Goal: Information Seeking & Learning: Learn about a topic

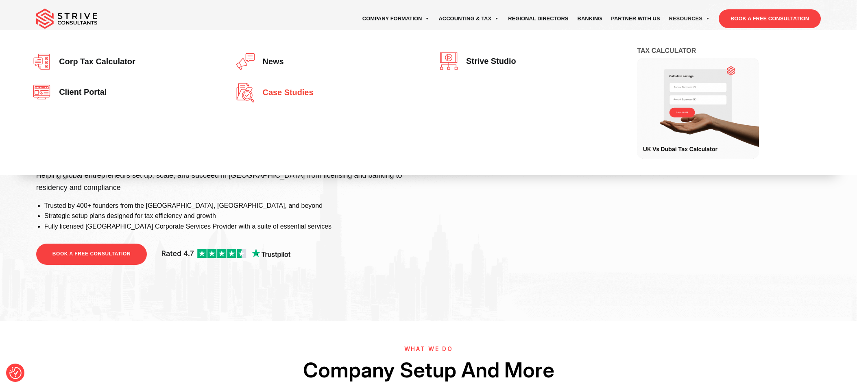
click at [287, 96] on span "Case studies" at bounding box center [286, 92] width 55 height 9
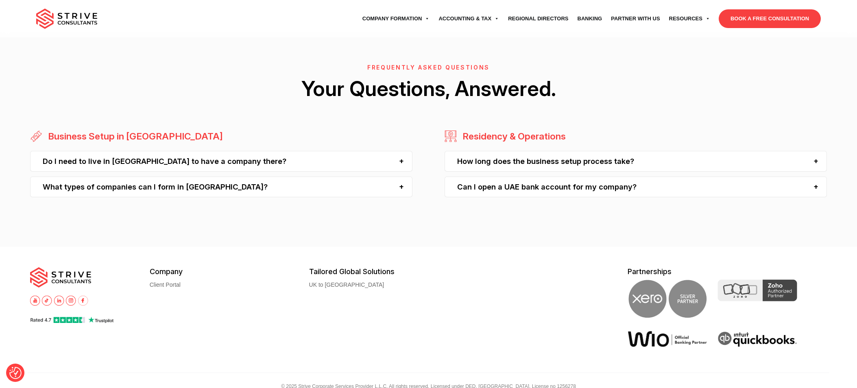
scroll to position [895, 0]
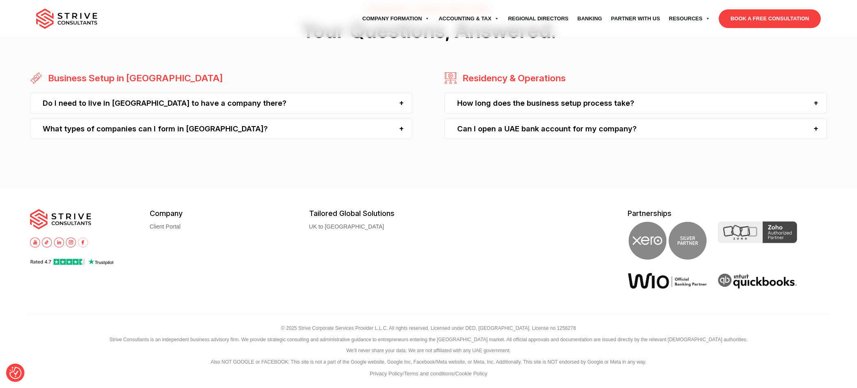
click at [657, 137] on div "Can I open a UAE bank account for my company?" at bounding box center [636, 128] width 383 height 21
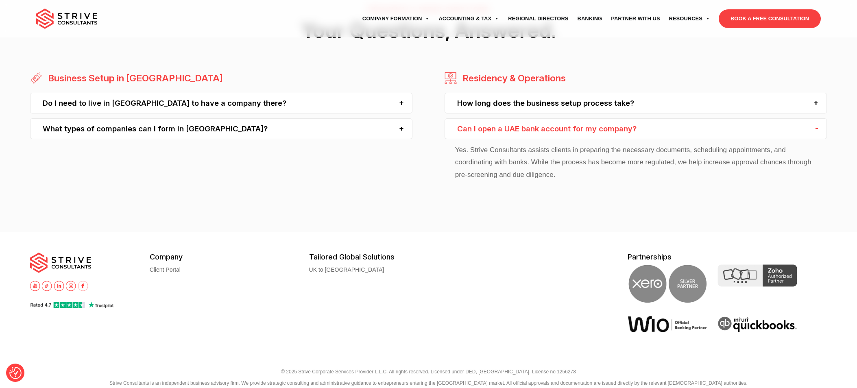
scroll to position [882, 0]
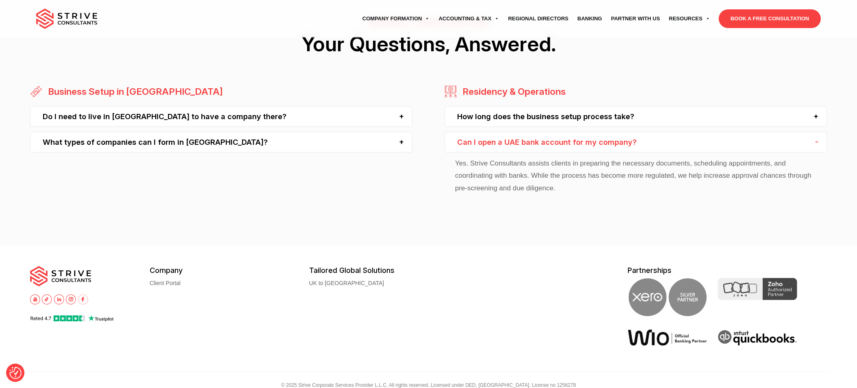
click at [652, 123] on div "How long does the business setup process take?" at bounding box center [636, 116] width 383 height 21
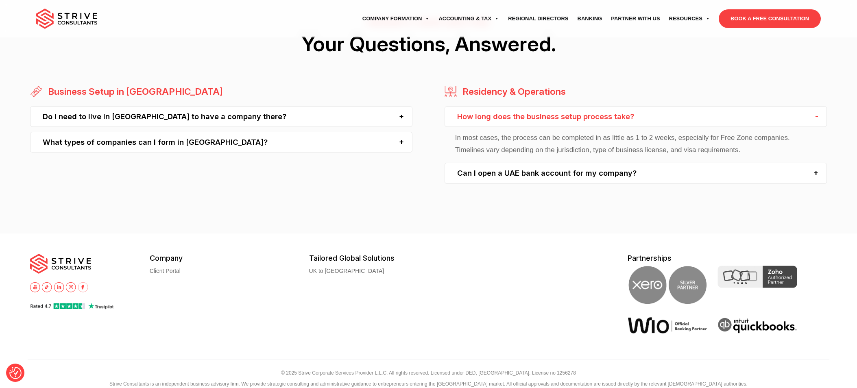
click at [197, 121] on div "Do I need to live in [GEOGRAPHIC_DATA] to have a company there?" at bounding box center [221, 116] width 383 height 21
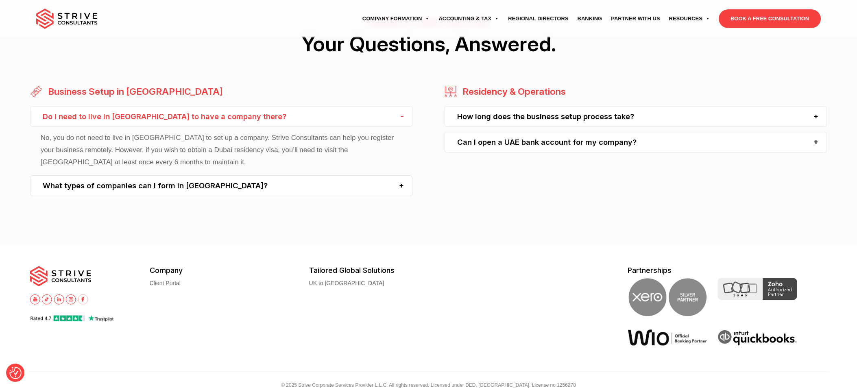
click at [333, 187] on div "What types of companies can I form in [GEOGRAPHIC_DATA]?" at bounding box center [221, 185] width 383 height 21
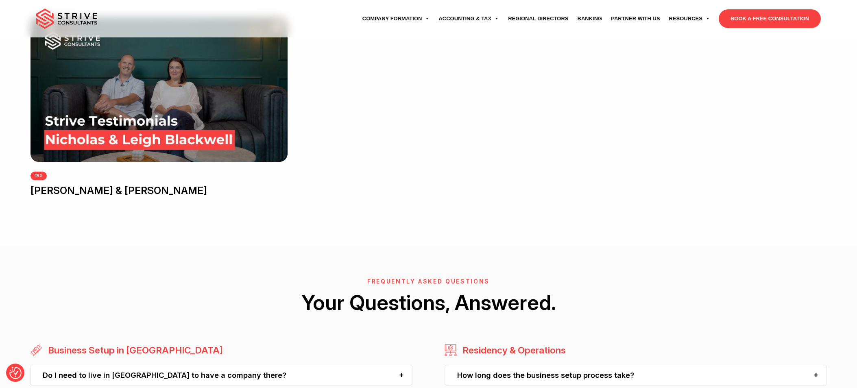
scroll to position [592, 0]
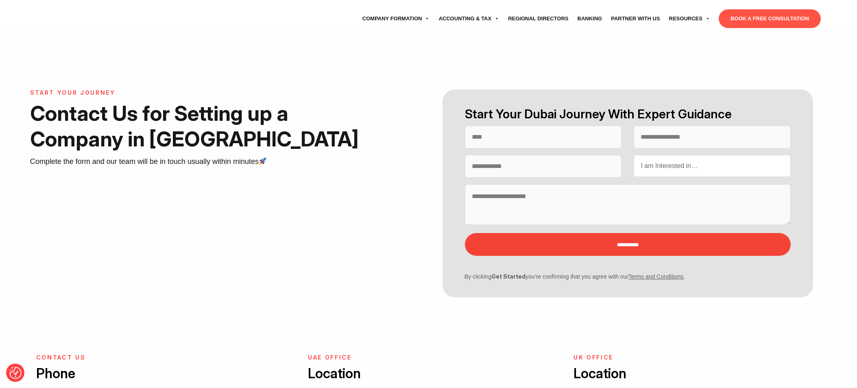
select select "Contact form"
